Goal: Task Accomplishment & Management: Manage account settings

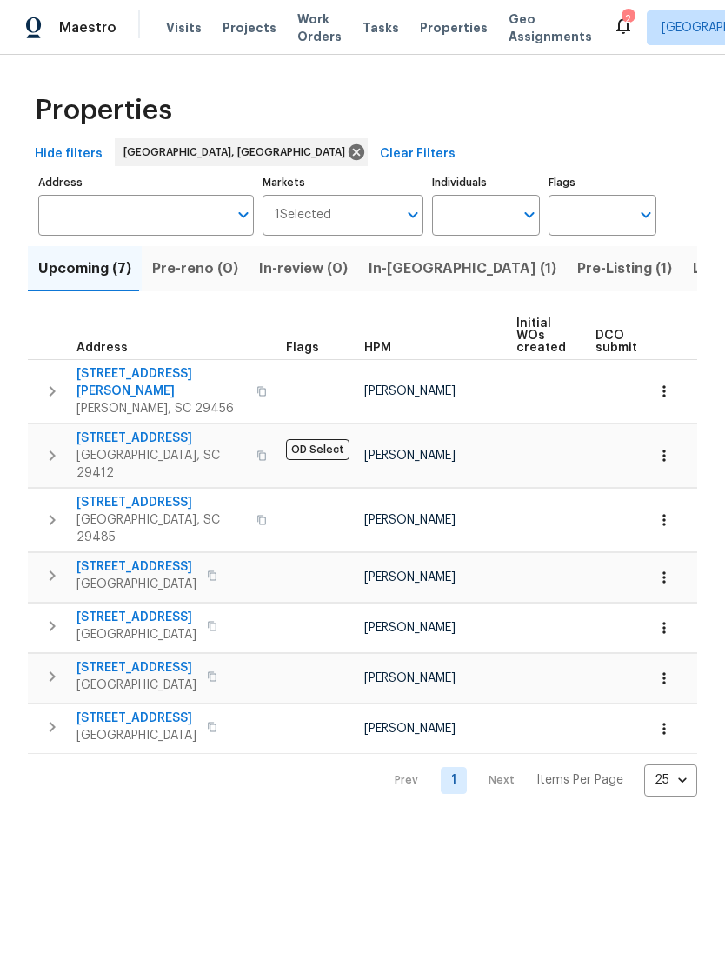
click at [143, 494] on span "[STREET_ADDRESS]" at bounding box center [162, 502] width 170 height 17
click at [162, 609] on span "[STREET_ADDRESS]" at bounding box center [137, 617] width 120 height 17
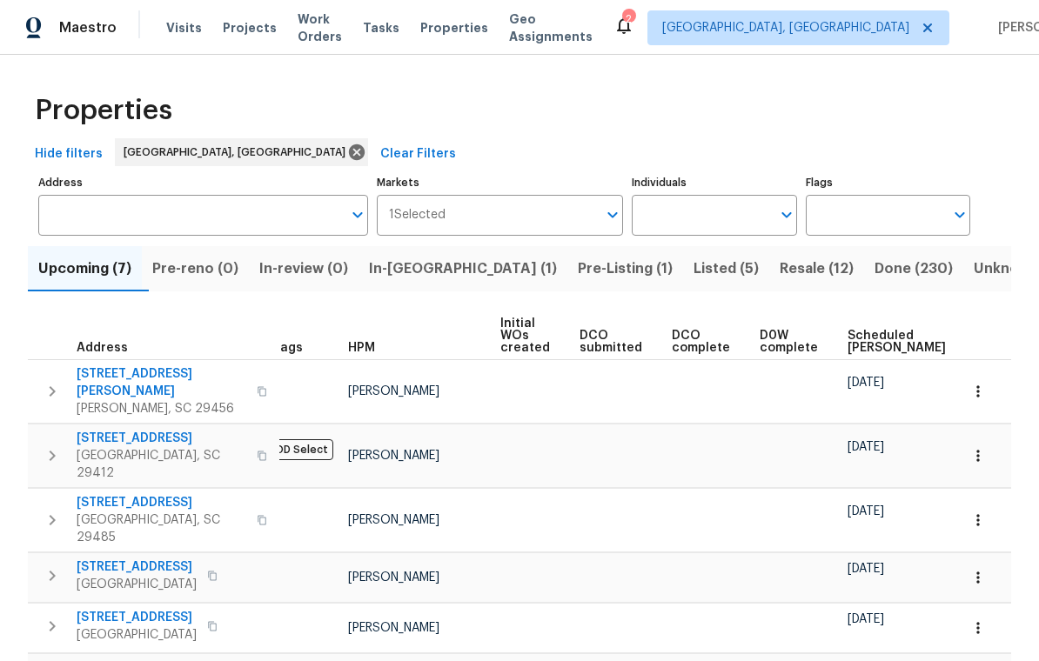
scroll to position [0, 14]
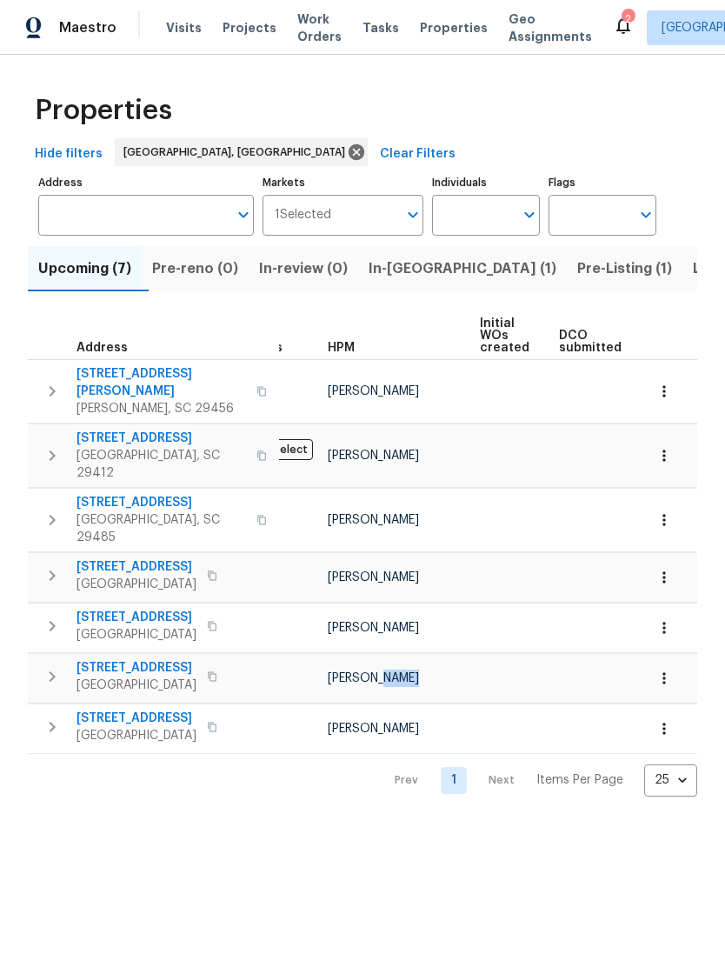
scroll to position [0, 36]
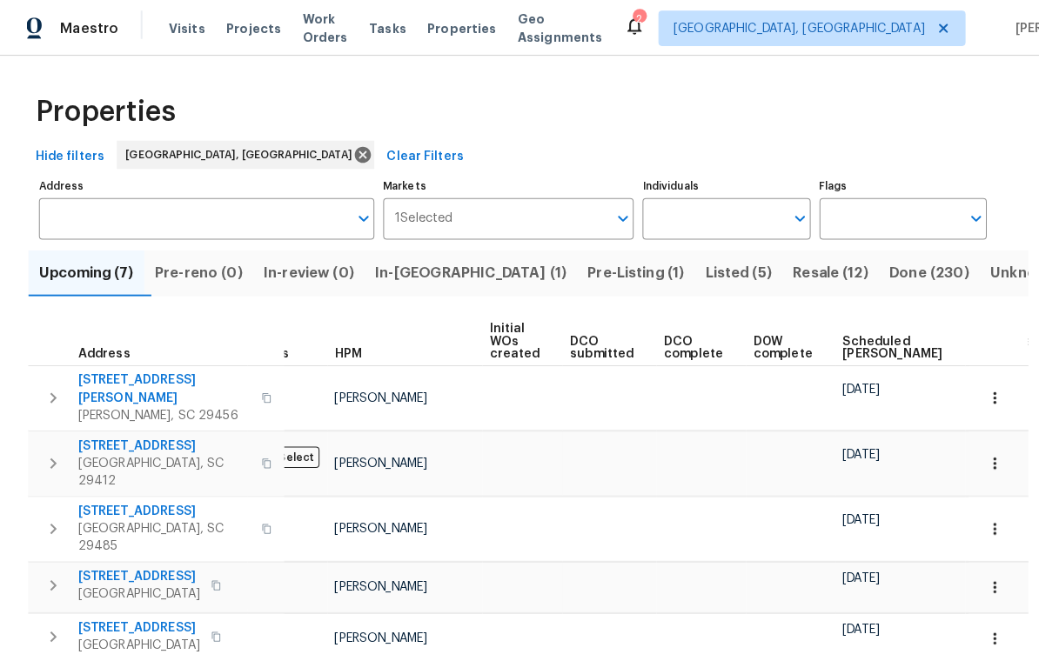
click at [725, 260] on span "Unknown (0)" at bounding box center [1018, 269] width 90 height 24
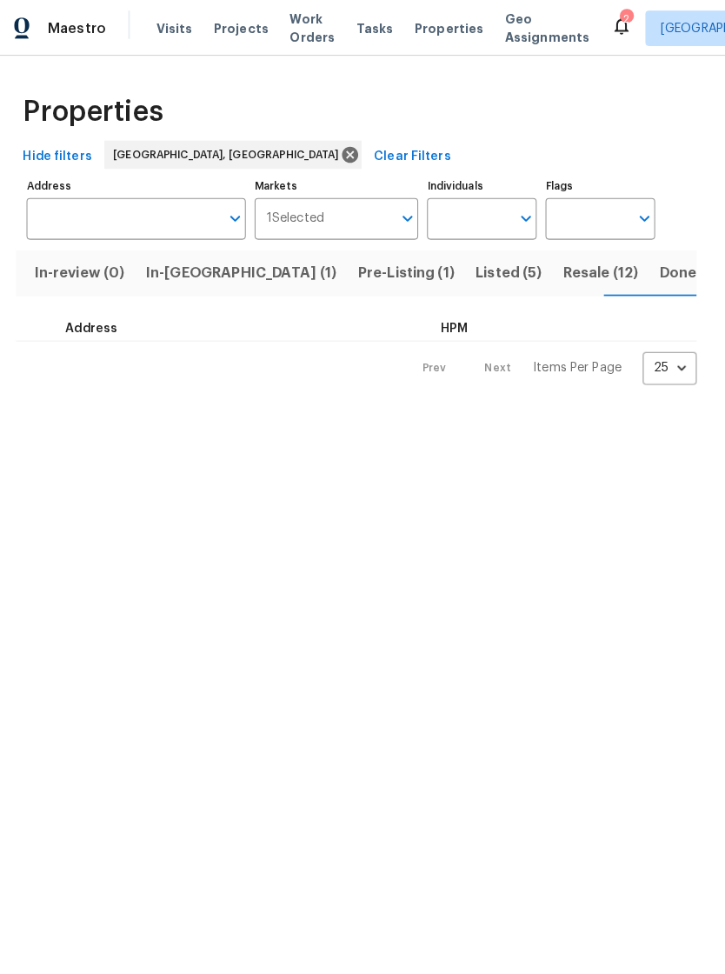
scroll to position [0, 228]
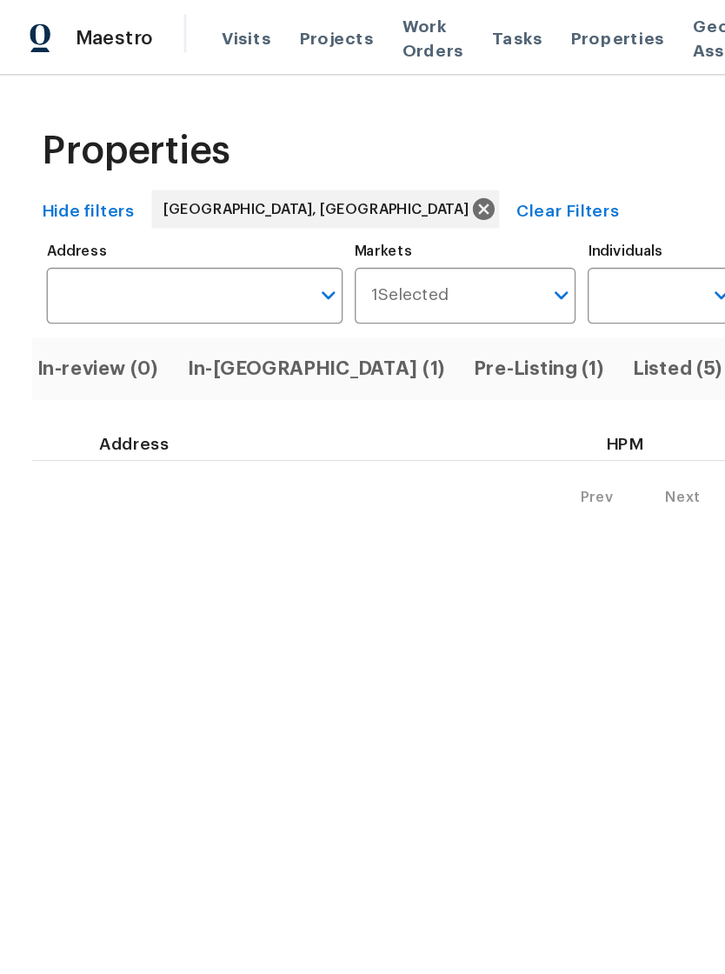
click at [420, 30] on span "Properties" at bounding box center [454, 27] width 68 height 17
click at [433, 29] on span "Properties" at bounding box center [454, 27] width 68 height 17
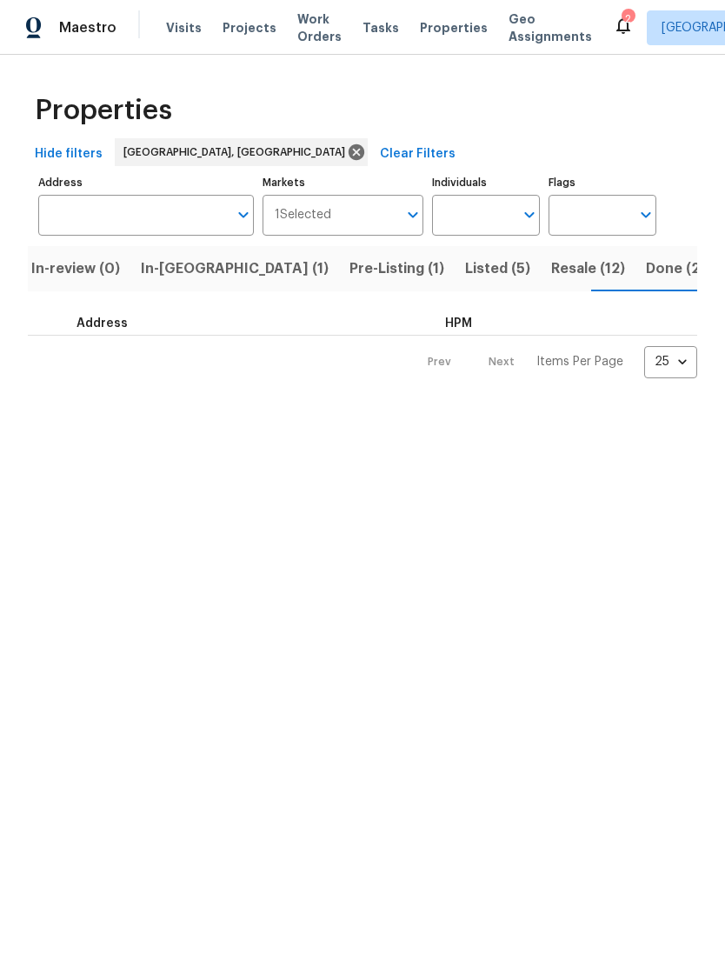
click at [432, 28] on span "Properties" at bounding box center [454, 27] width 68 height 17
click at [435, 30] on span "Properties" at bounding box center [454, 27] width 68 height 17
click at [184, 34] on span "Visits" at bounding box center [184, 27] width 36 height 17
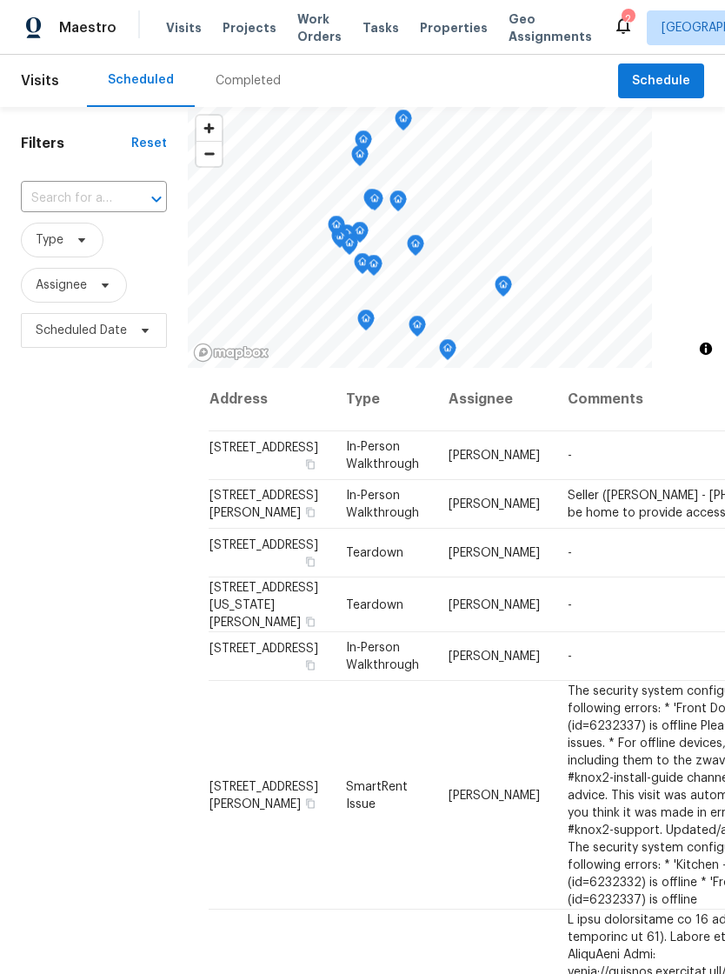
click at [439, 32] on span "Properties" at bounding box center [454, 27] width 68 height 17
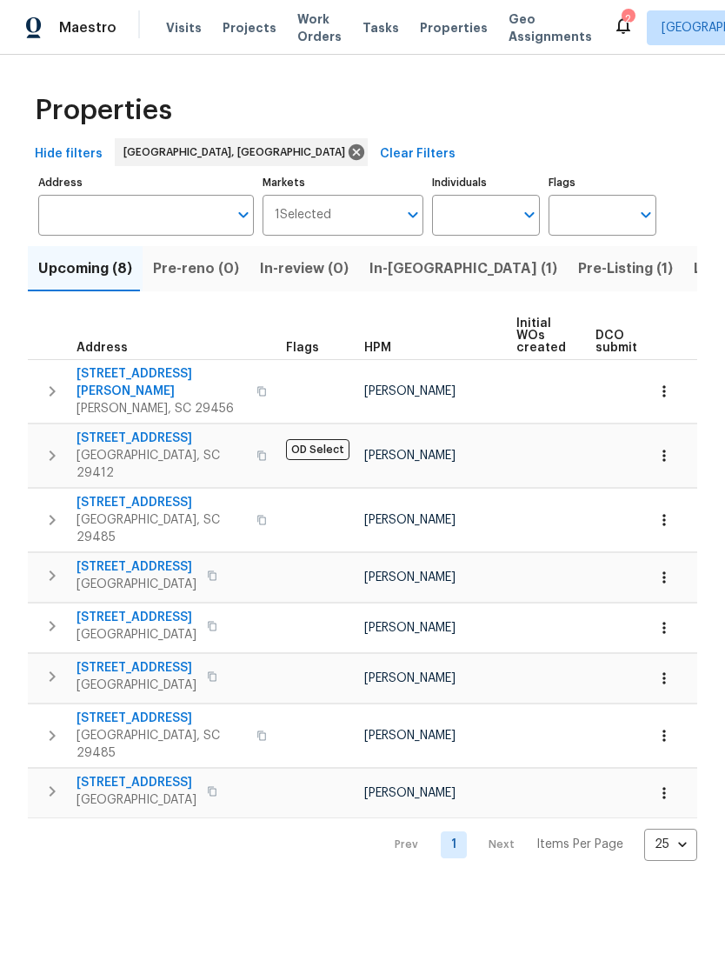
click at [102, 366] on span "303 Pembrook St" at bounding box center [162, 382] width 170 height 35
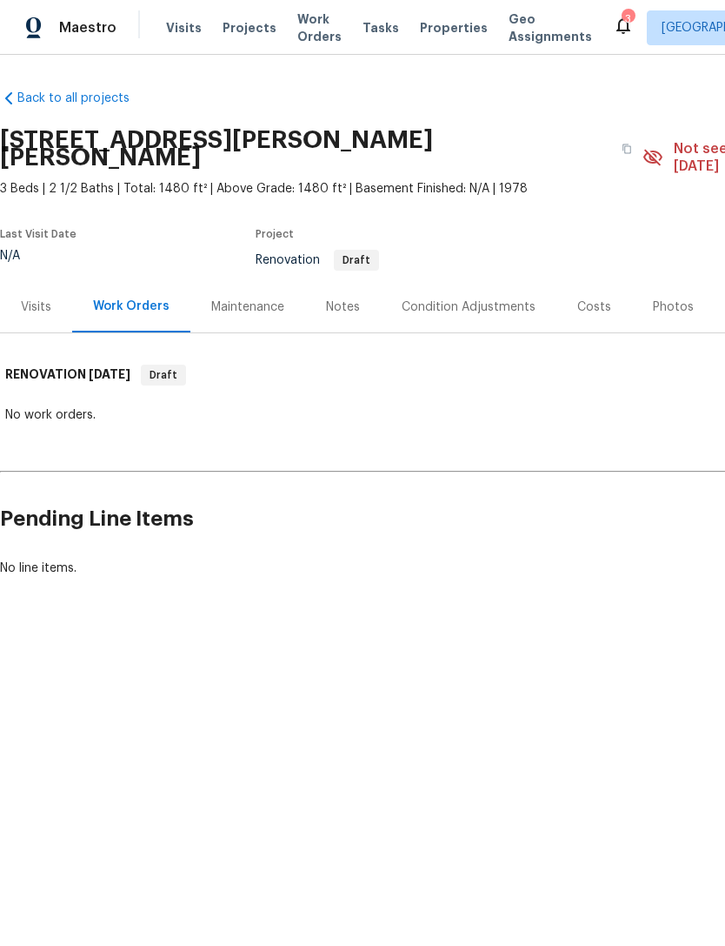
click at [578, 298] on div "Costs" at bounding box center [595, 306] width 34 height 17
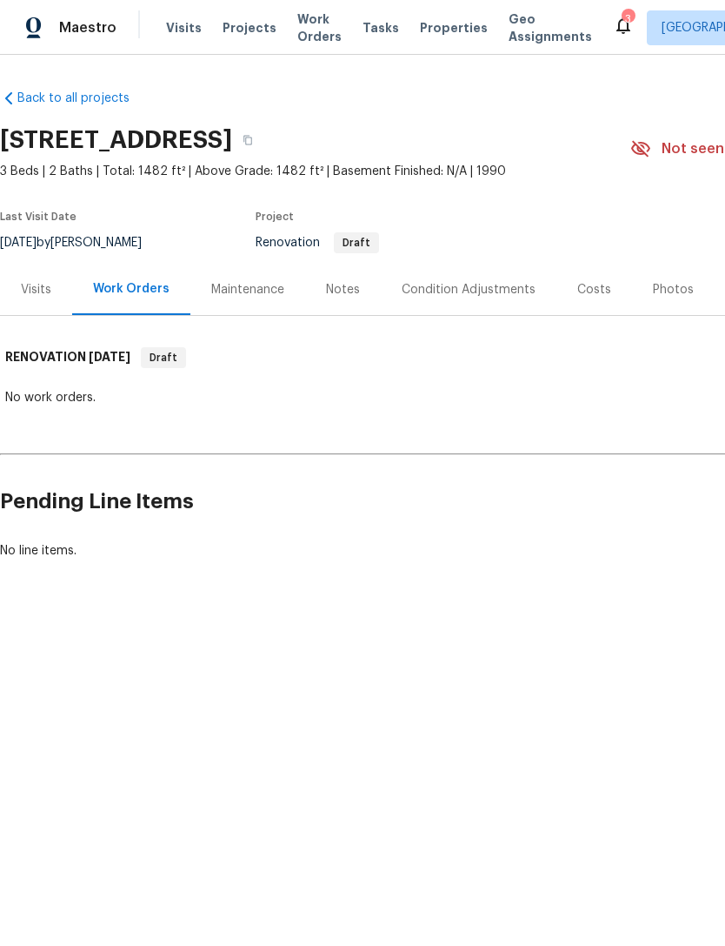
click at [464, 294] on div "Condition Adjustments" at bounding box center [469, 289] width 134 height 17
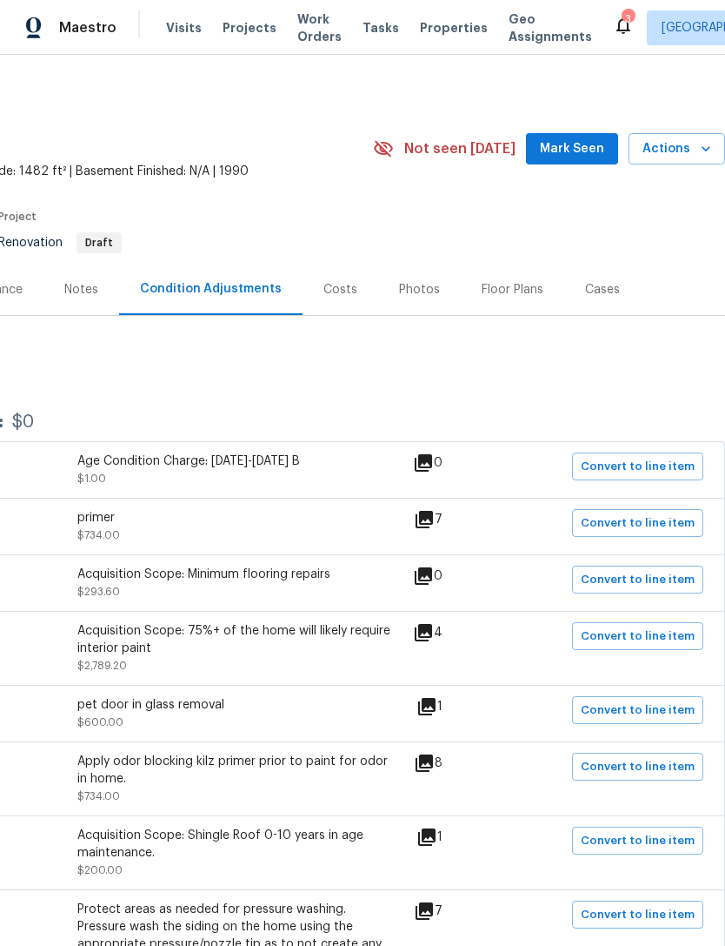
scroll to position [0, 257]
click at [324, 282] on div "Costs" at bounding box center [341, 289] width 34 height 17
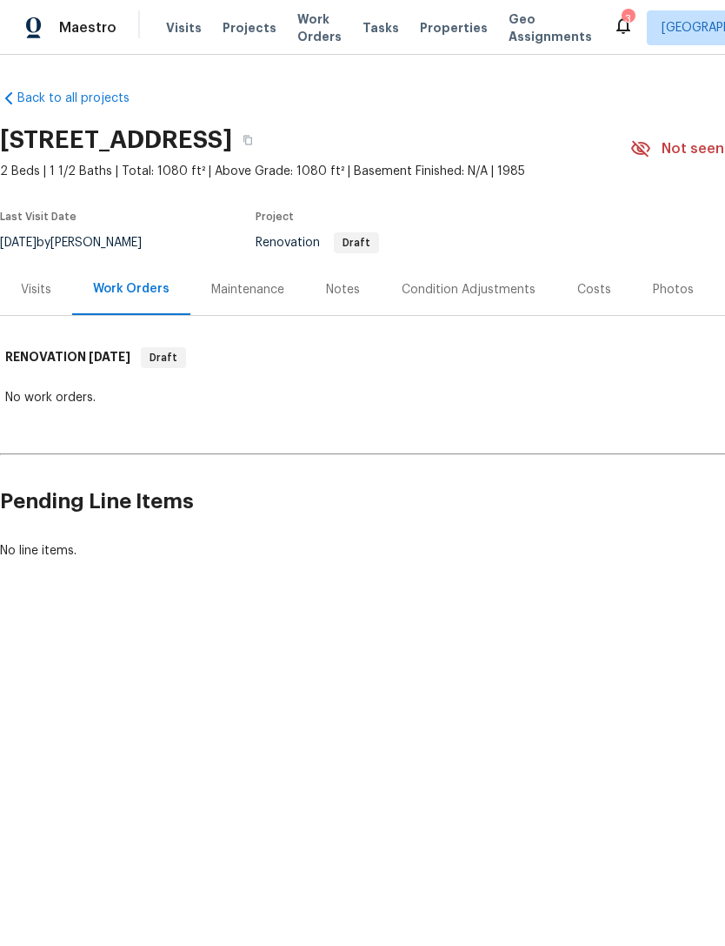
click at [591, 296] on div "Costs" at bounding box center [595, 289] width 34 height 17
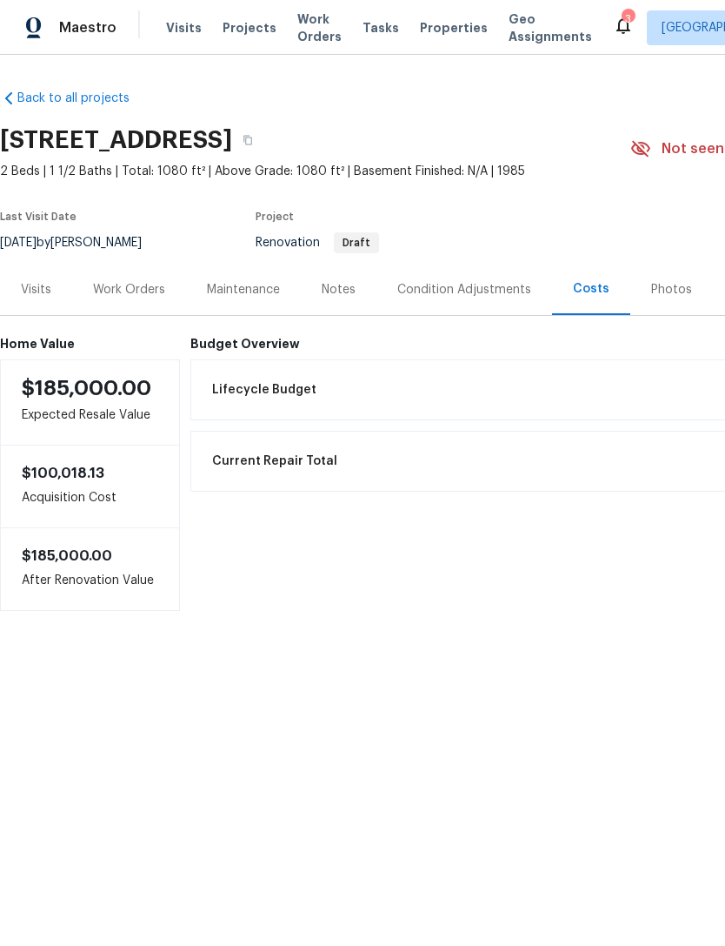
click at [464, 284] on div "Condition Adjustments" at bounding box center [465, 289] width 134 height 17
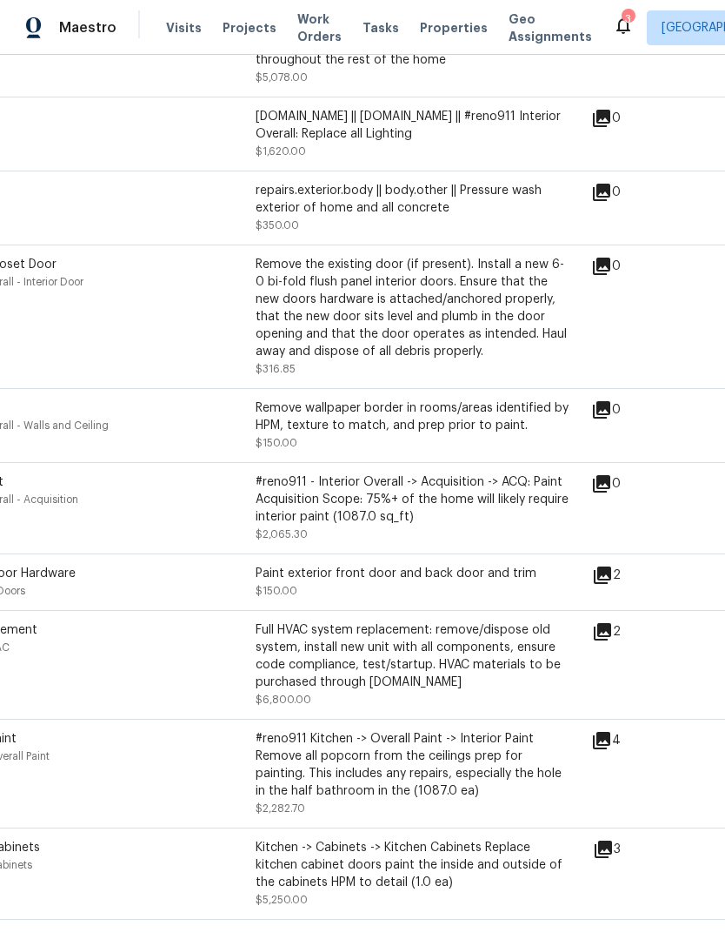
scroll to position [676, 79]
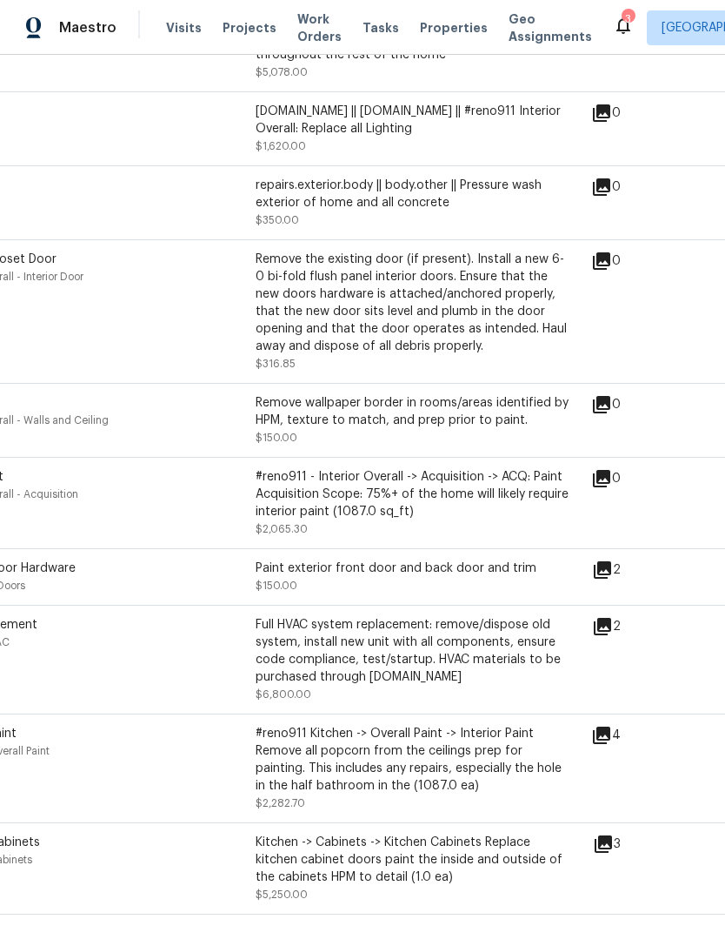
click at [613, 577] on icon at bounding box center [602, 569] width 21 height 21
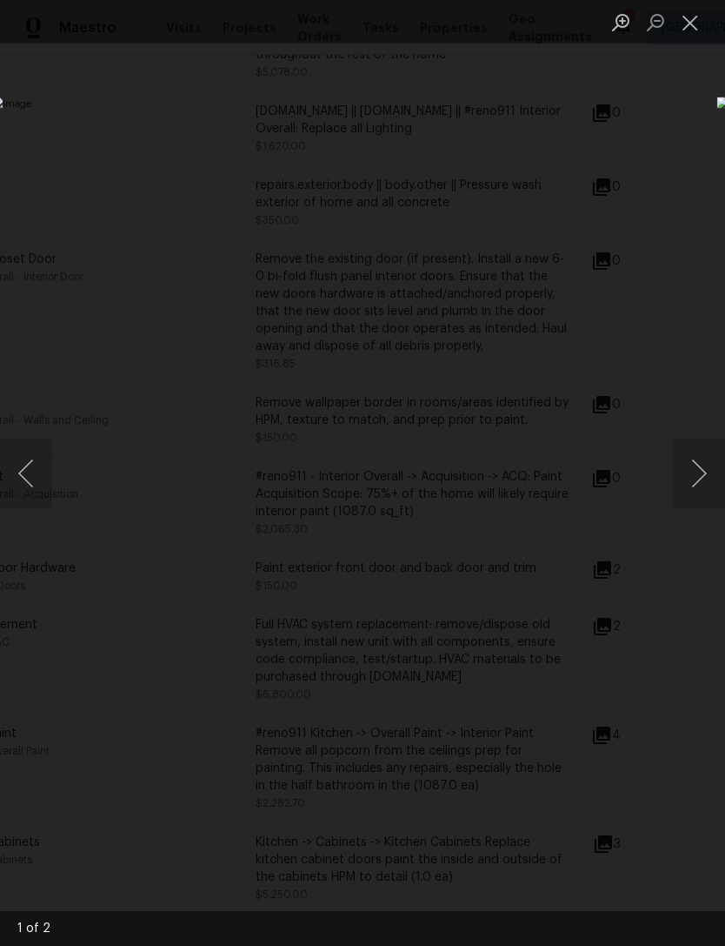
click at [692, 23] on button "Close lightbox" at bounding box center [690, 22] width 35 height 30
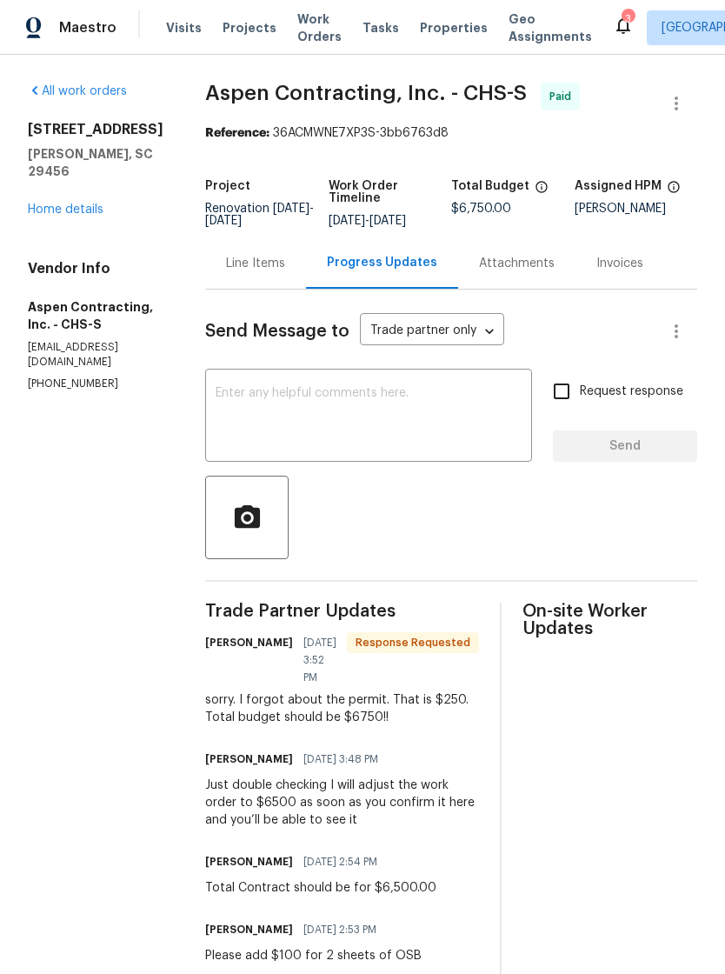
click at [181, 31] on span "Visits" at bounding box center [184, 27] width 36 height 17
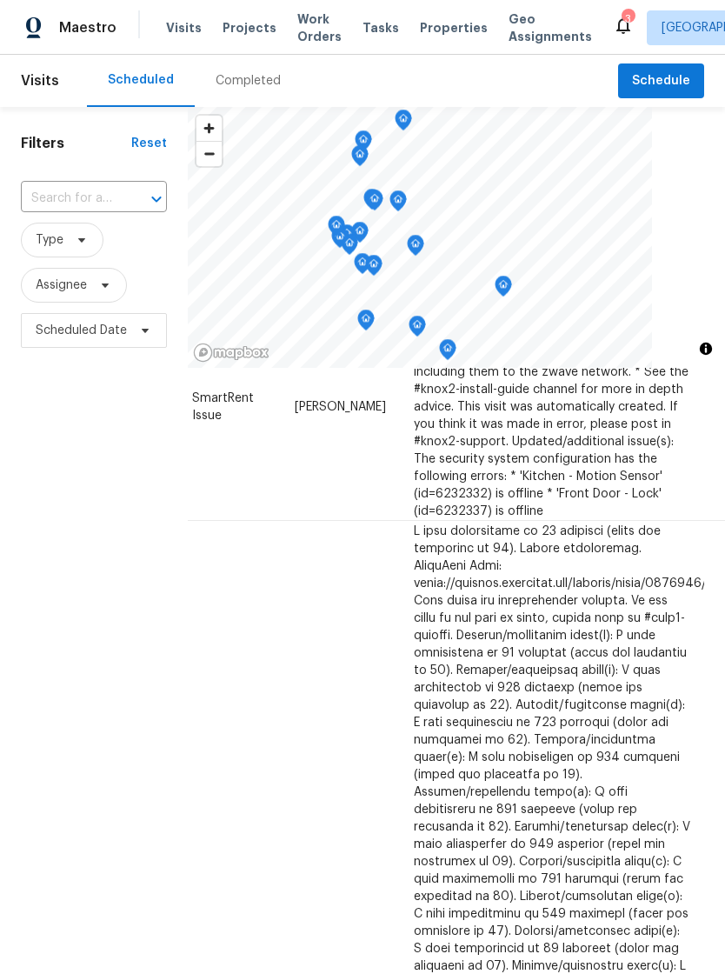
scroll to position [388, 153]
click at [0, 0] on icon at bounding box center [0, 0] width 0 height 0
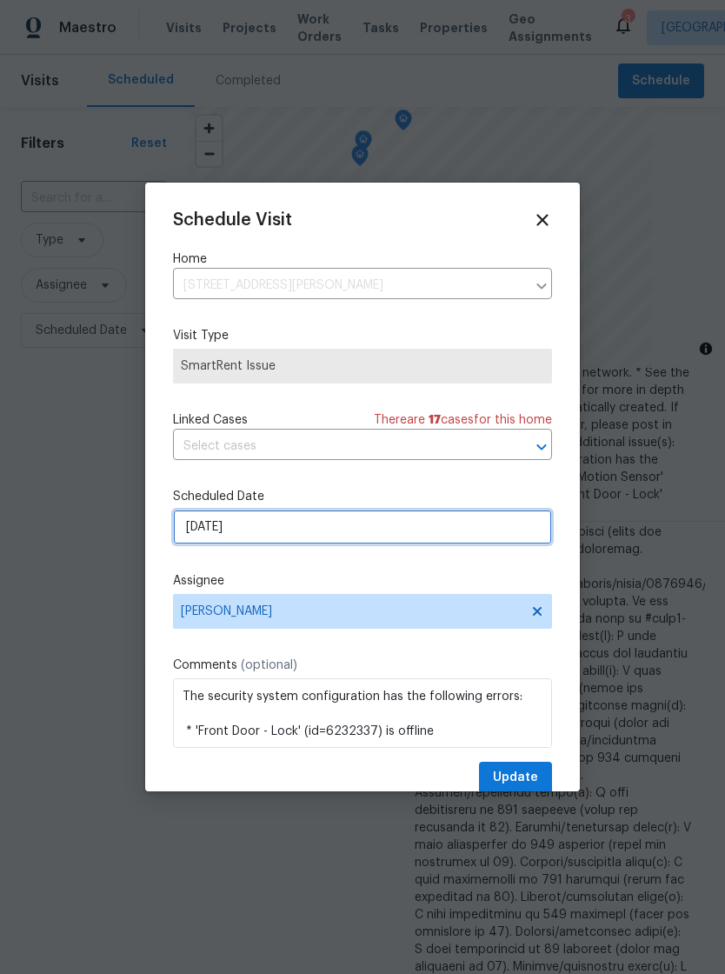
click at [287, 531] on input "[DATE]" at bounding box center [362, 527] width 379 height 35
select select "9"
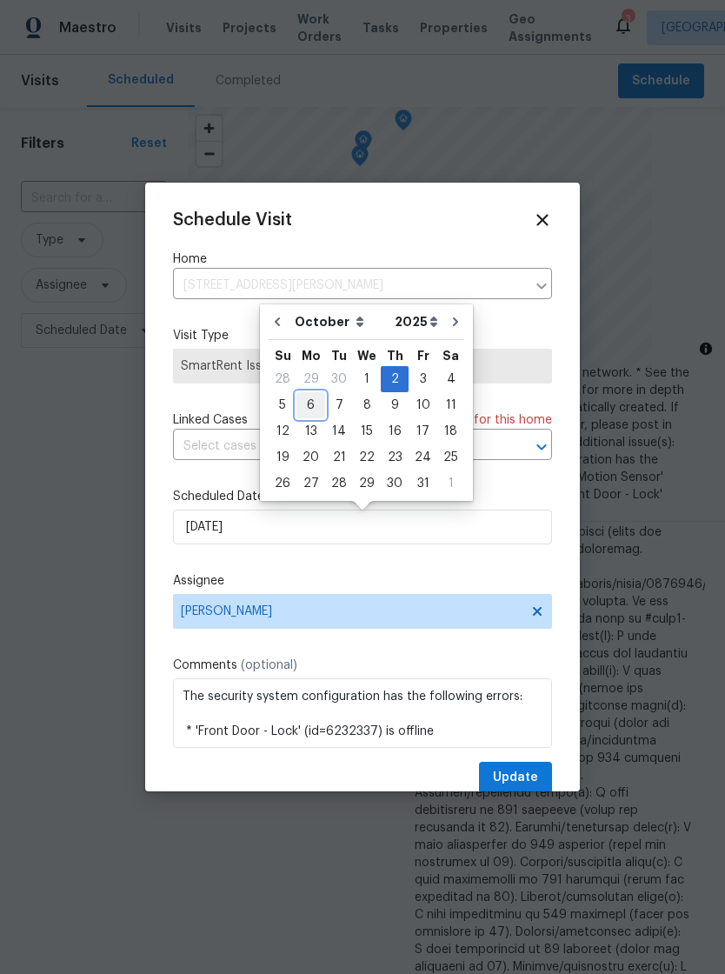
click at [309, 413] on div "6" at bounding box center [311, 405] width 29 height 24
type input "[DATE]"
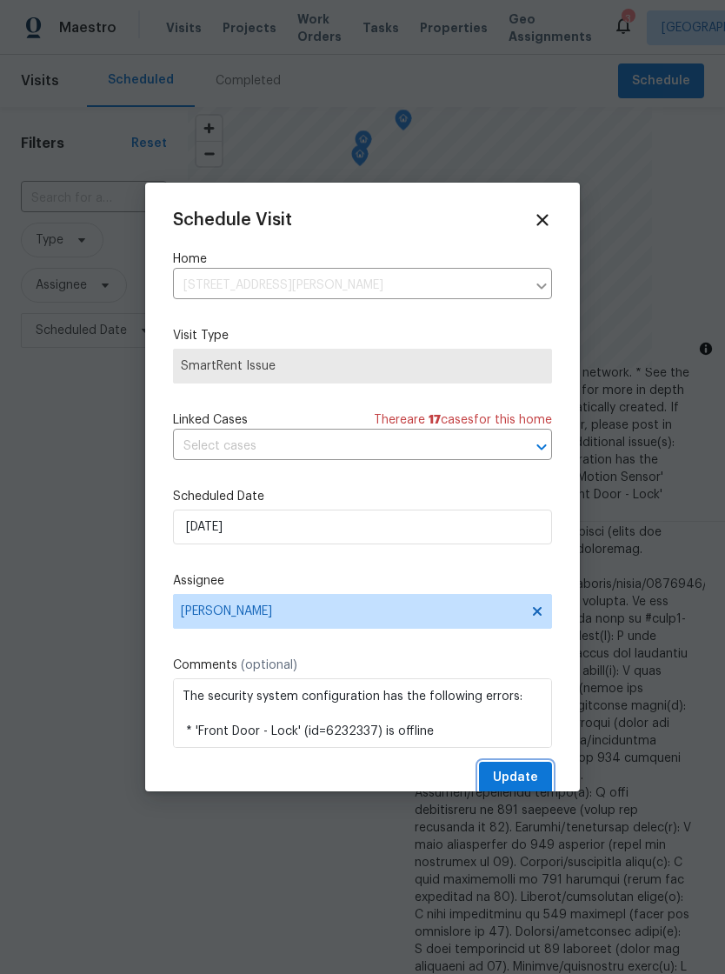
click at [525, 772] on span "Update" at bounding box center [515, 778] width 45 height 22
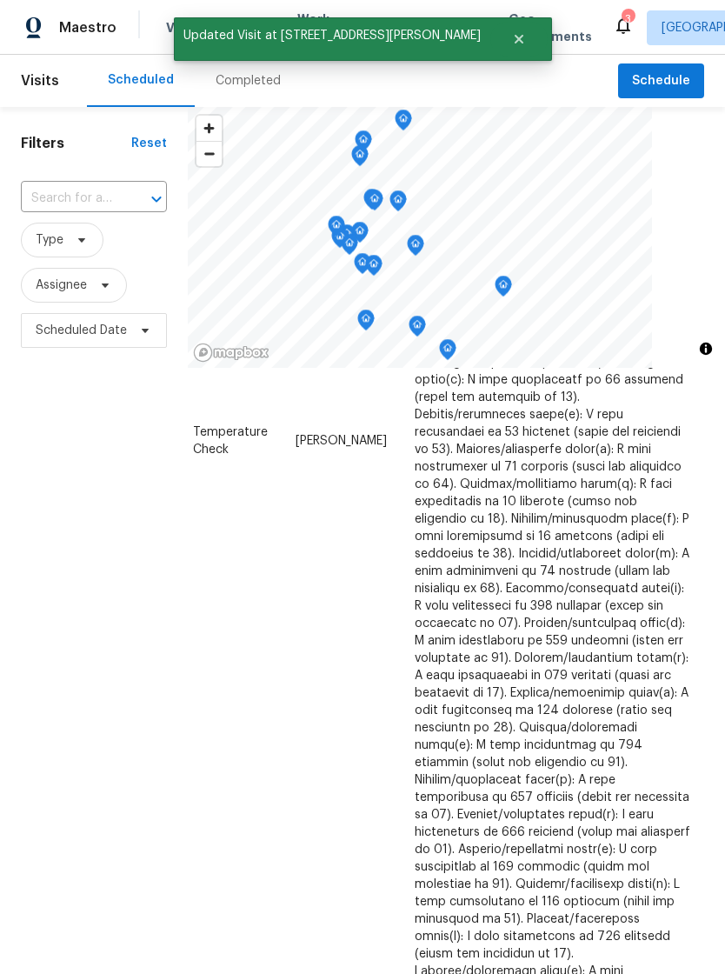
scroll to position [937, 153]
click at [0, 0] on icon at bounding box center [0, 0] width 0 height 0
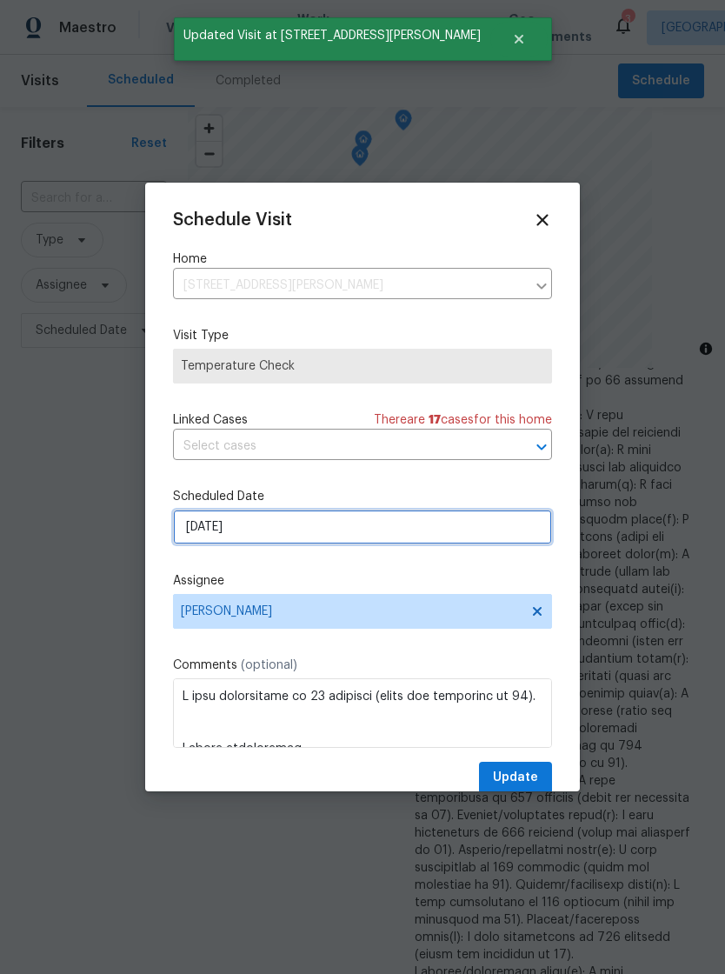
click at [287, 527] on input "[DATE]" at bounding box center [362, 527] width 379 height 35
select select "9"
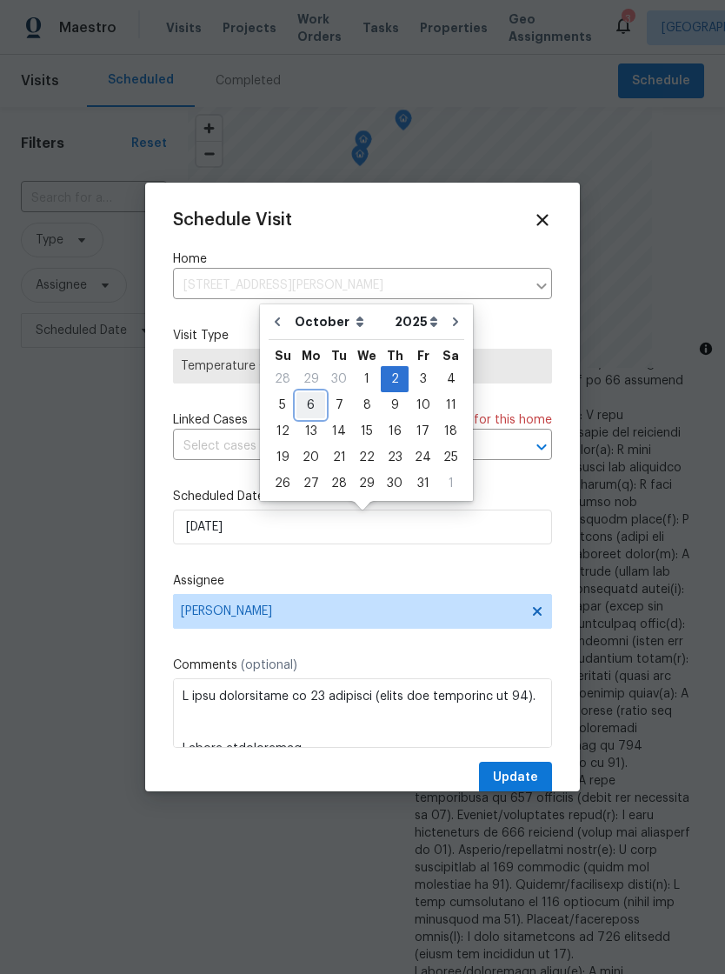
click at [311, 410] on div "6" at bounding box center [311, 405] width 29 height 24
type input "[DATE]"
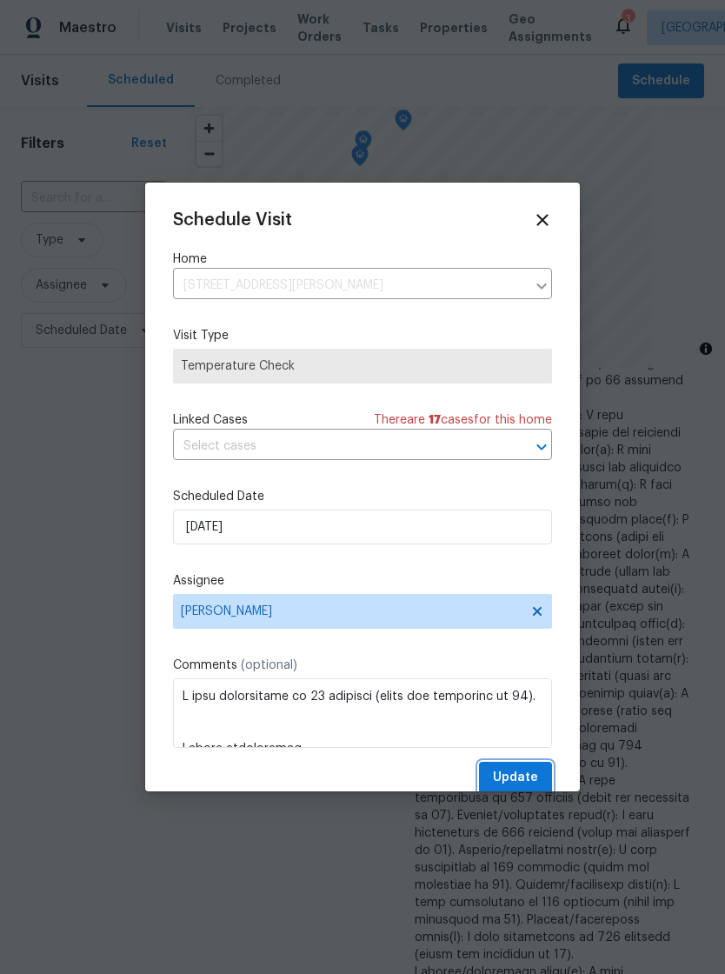
click at [531, 770] on button "Update" at bounding box center [515, 778] width 73 height 32
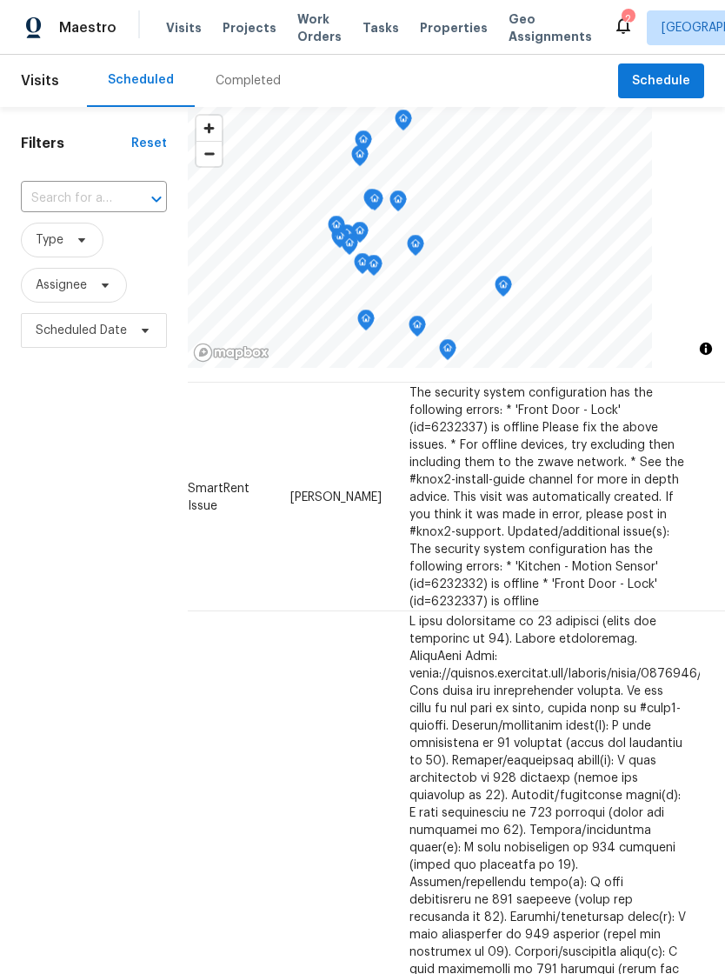
scroll to position [143, 153]
